Goal: Transaction & Acquisition: Purchase product/service

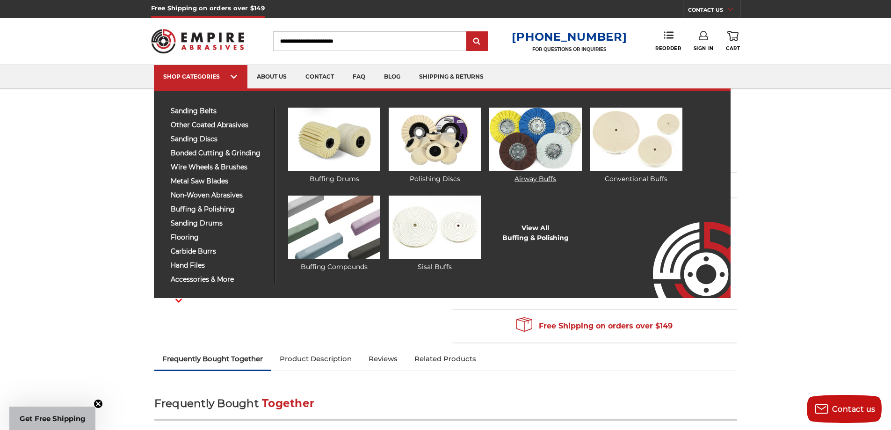
click at [538, 138] on img at bounding box center [535, 139] width 92 height 63
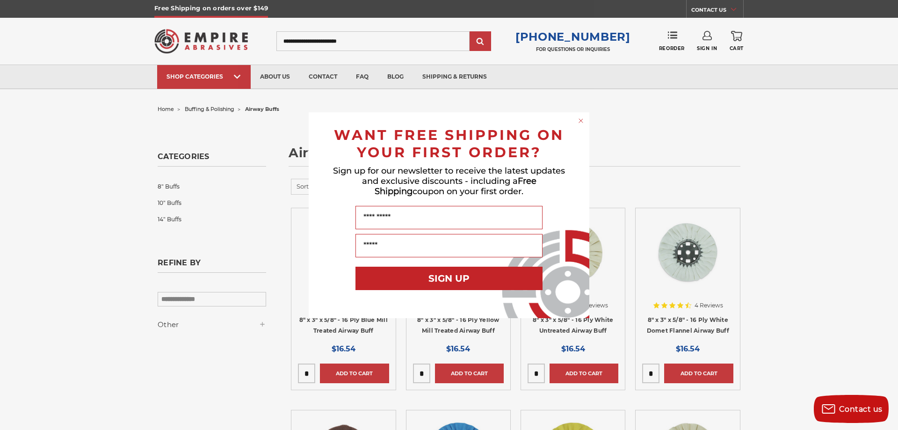
click at [581, 120] on icon "Close dialog" at bounding box center [581, 121] width 4 height 4
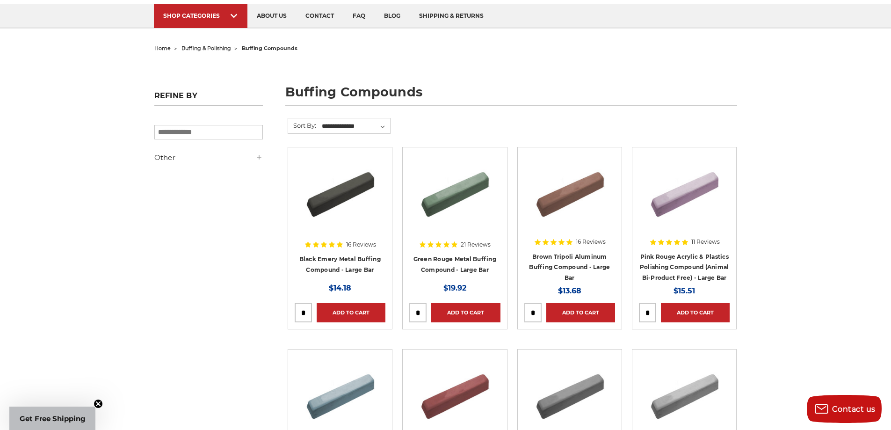
scroll to position [62, 0]
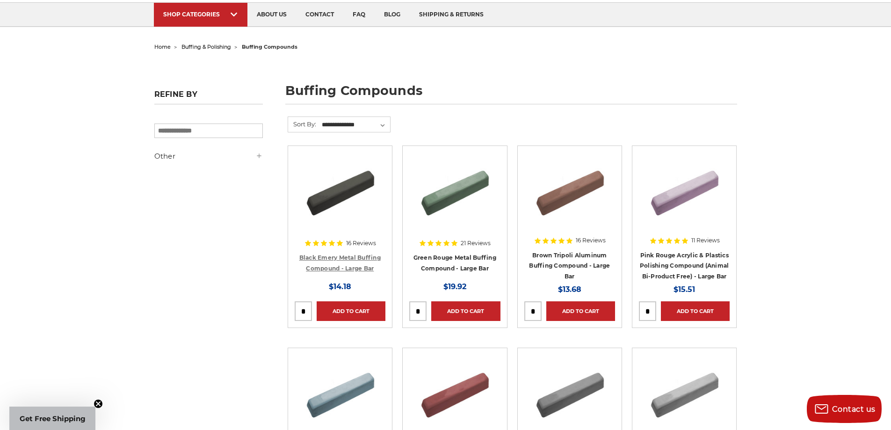
click at [332, 256] on link "Black Emery Metal Buffing Compound - Large Bar" at bounding box center [339, 263] width 81 height 18
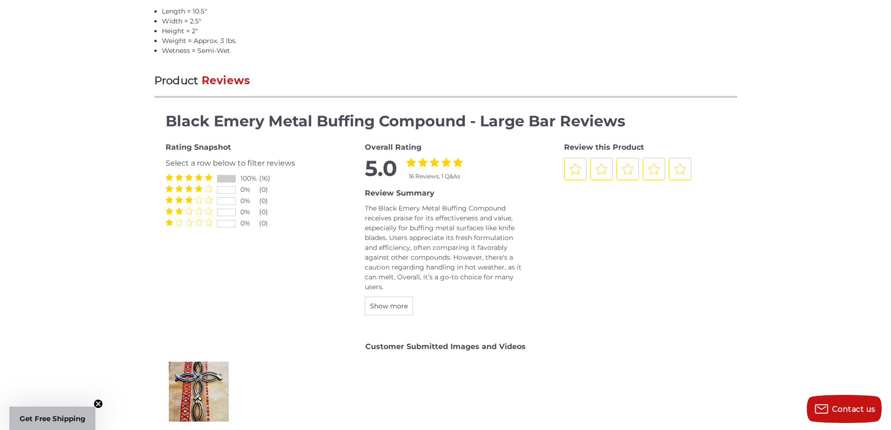
scroll to position [825, 0]
